Goal: Information Seeking & Learning: Find specific fact

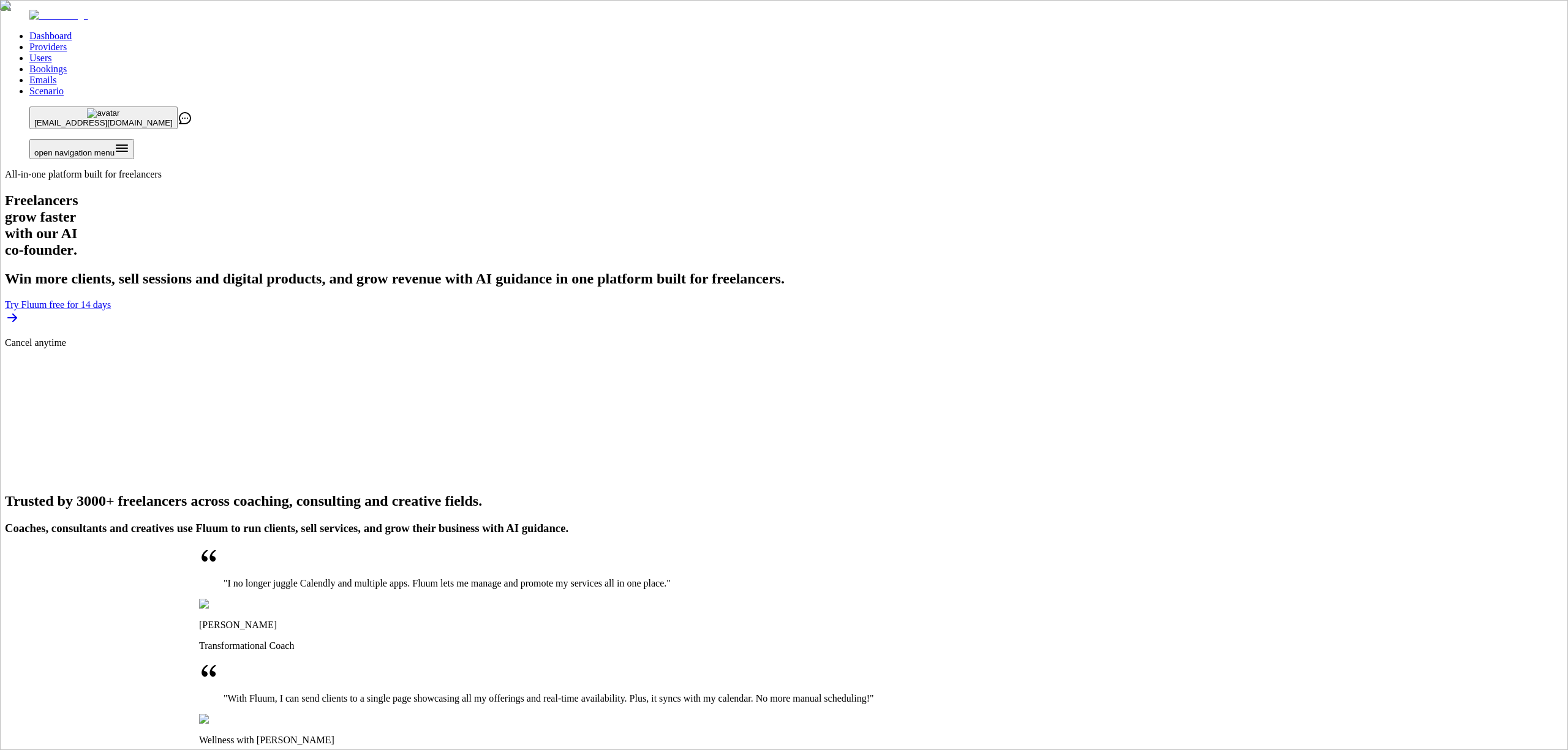
click at [67, 42] on link "Providers" at bounding box center [48, 47] width 37 height 11
click at [52, 53] on link "Users" at bounding box center [40, 57] width 22 height 11
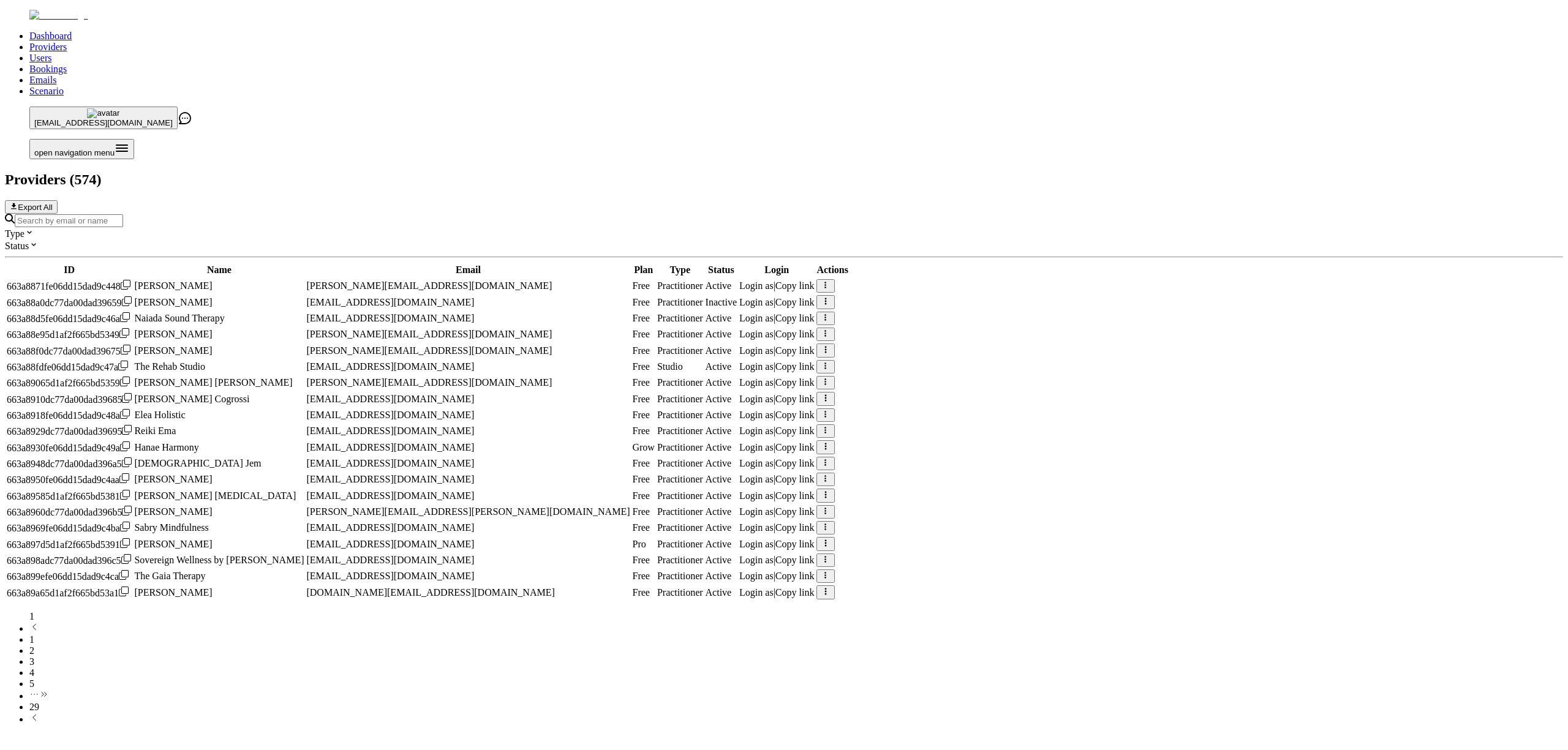
click at [123, 214] on input "Search by email or name" at bounding box center [68, 220] width 108 height 12
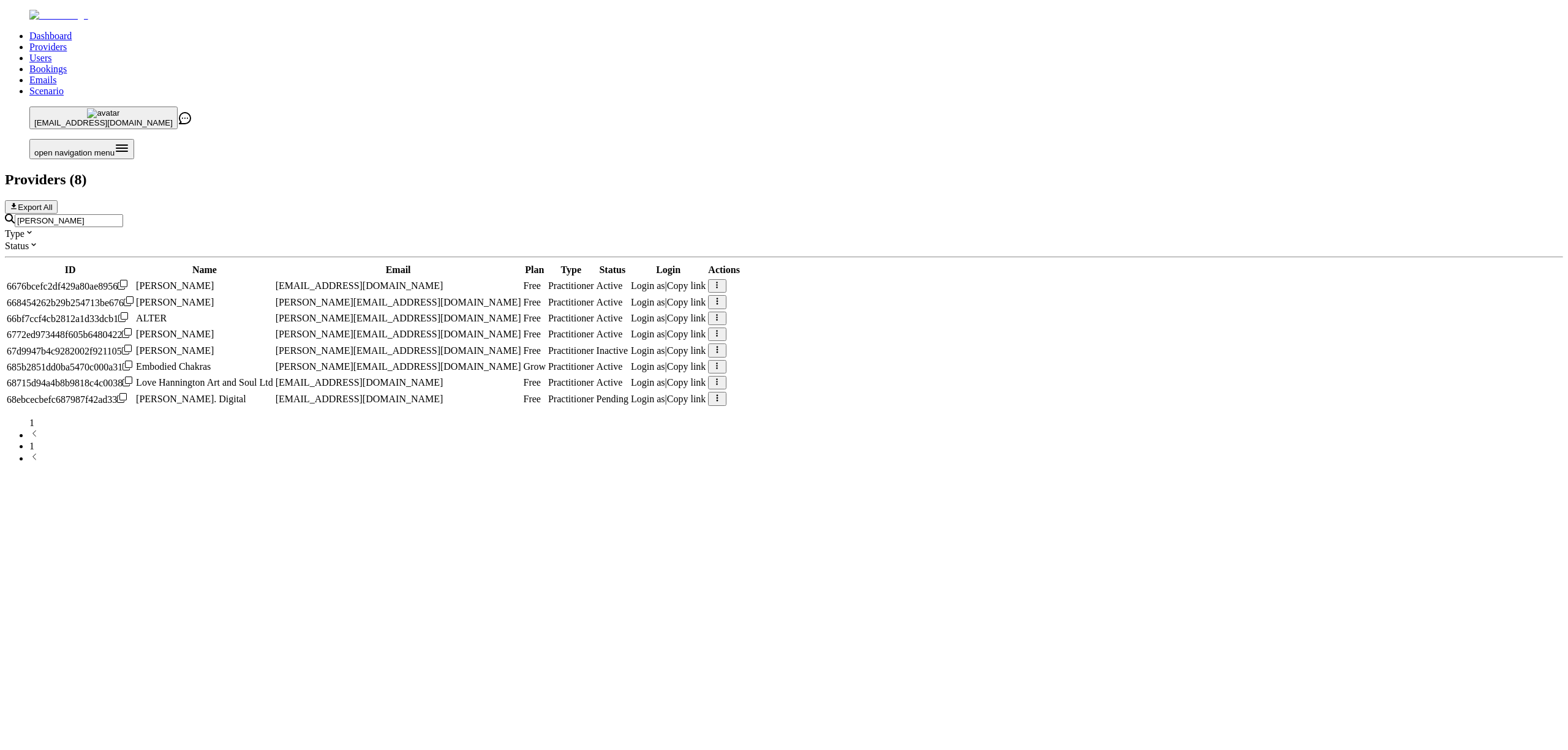
type input "[PERSON_NAME]"
click at [444, 405] on span "[EMAIL_ADDRESS][DOMAIN_NAME]" at bounding box center [359, 399] width 167 height 11
copy span "[EMAIL_ADDRESS][DOMAIN_NAME]"
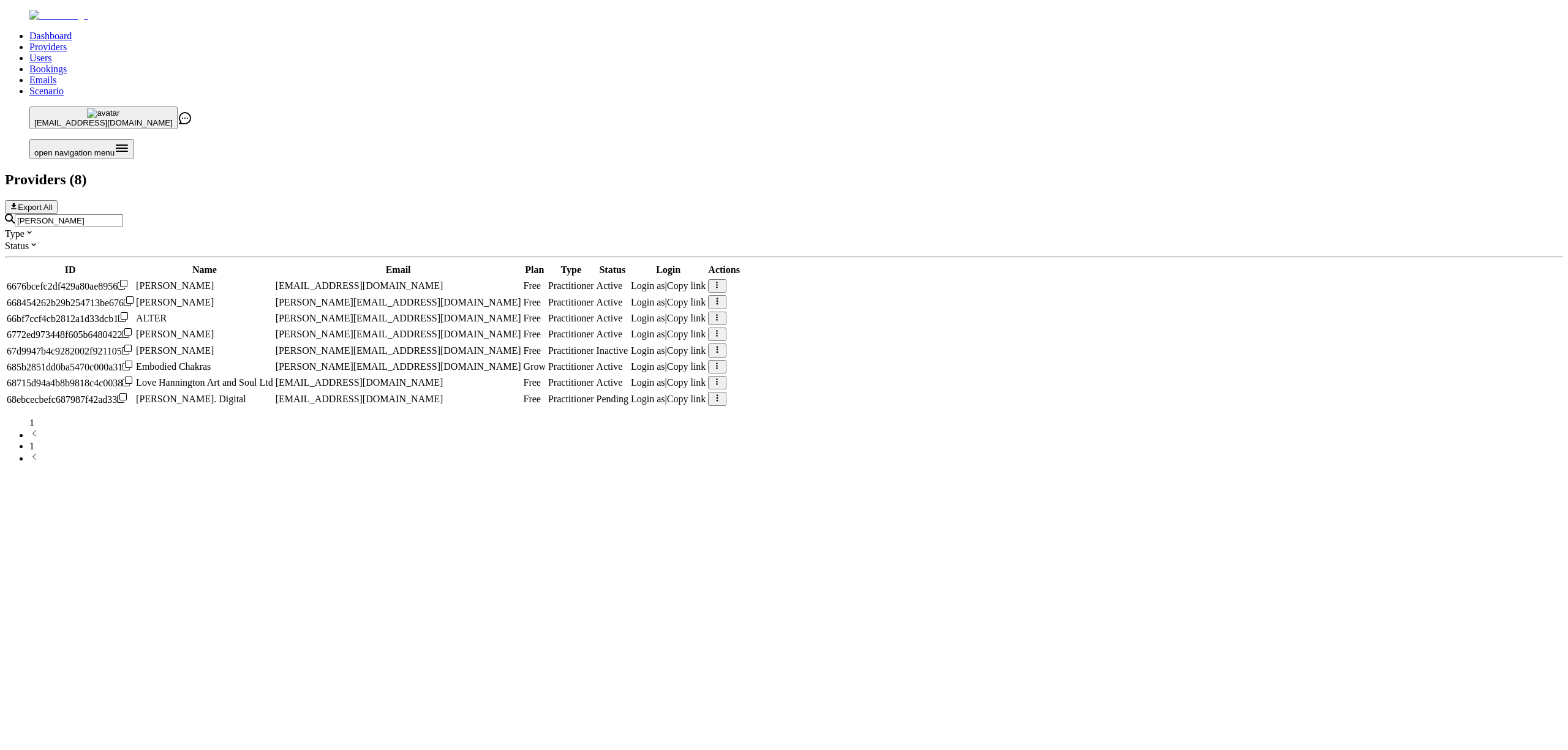
click at [127, 403] on icon at bounding box center [121, 398] width 10 height 10
